Goal: Task Accomplishment & Management: Use online tool/utility

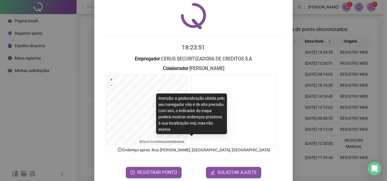
scroll to position [27, 0]
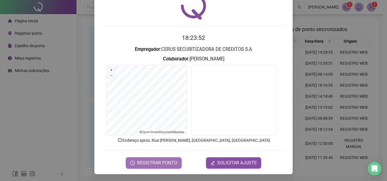
click at [139, 160] on span "REGISTRAR PONTO" at bounding box center [157, 163] width 40 height 7
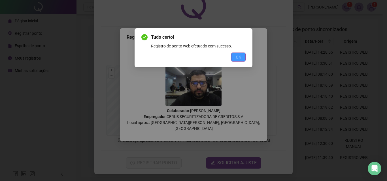
click at [240, 53] on button "OK" at bounding box center [238, 57] width 14 height 9
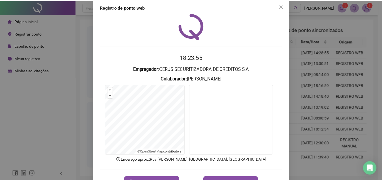
scroll to position [0, 0]
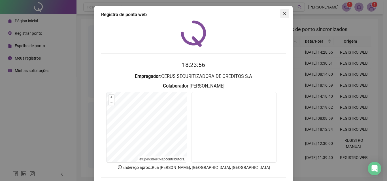
click at [283, 13] on icon "close" at bounding box center [284, 13] width 3 height 3
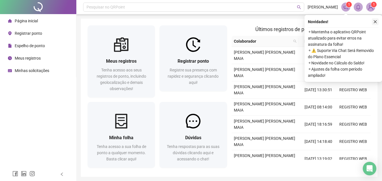
click at [375, 21] on icon "close" at bounding box center [376, 22] width 4 height 4
